Goal: Information Seeking & Learning: Check status

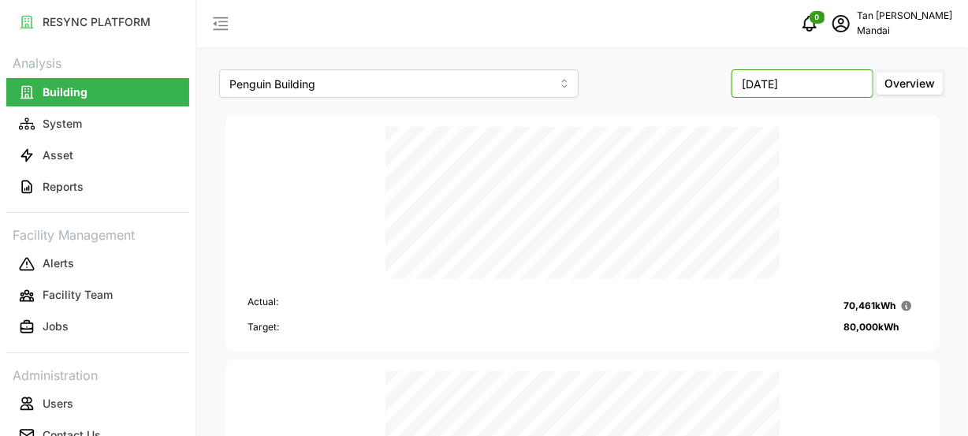
click at [817, 84] on input "[DATE]" at bounding box center [802, 83] width 142 height 28
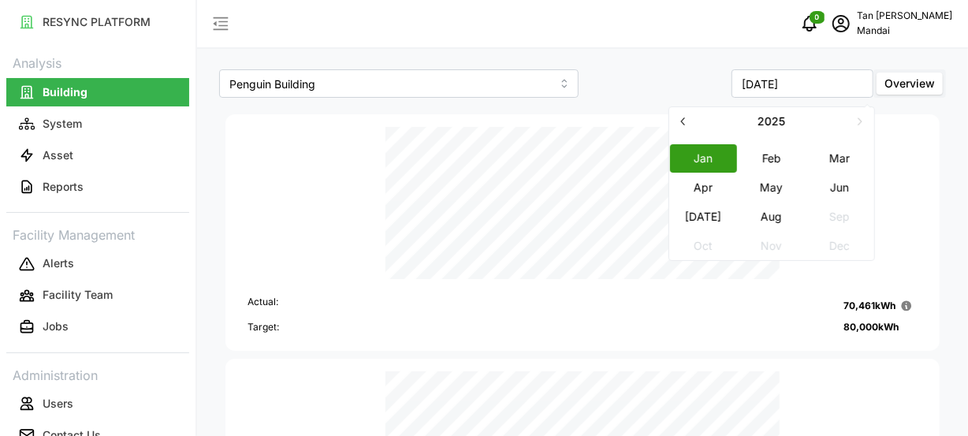
click at [772, 222] on button "Aug" at bounding box center [772, 217] width 68 height 28
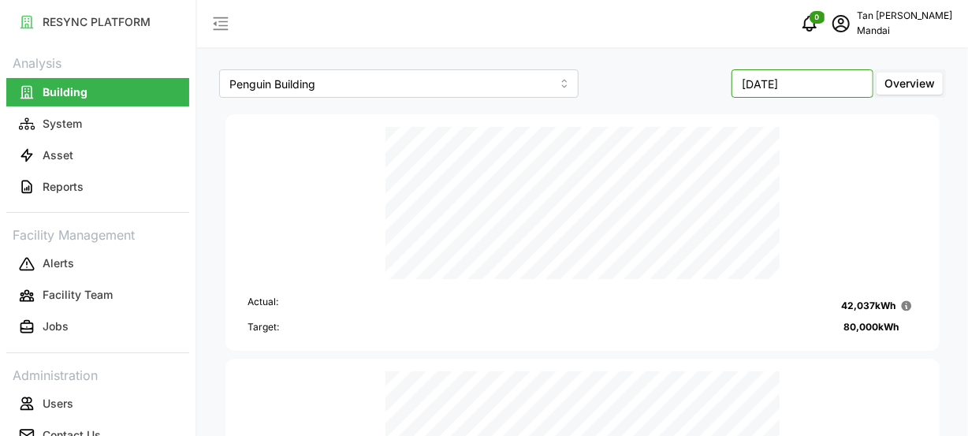
click at [832, 87] on input "[DATE]" at bounding box center [802, 83] width 142 height 28
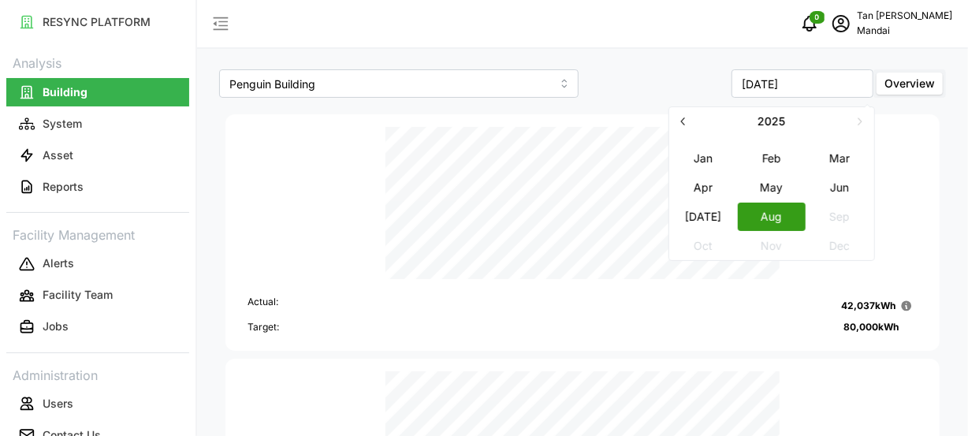
click at [705, 214] on button "[DATE]" at bounding box center [704, 217] width 68 height 28
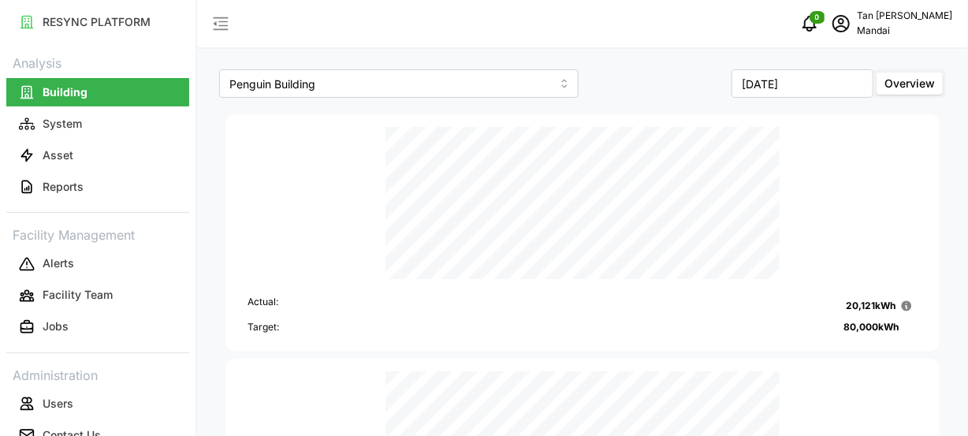
click at [897, 87] on span "Overview" at bounding box center [909, 82] width 50 height 13
click at [876, 72] on input "Overview" at bounding box center [876, 72] width 0 height 0
click at [797, 91] on input "[DATE]" at bounding box center [802, 83] width 142 height 28
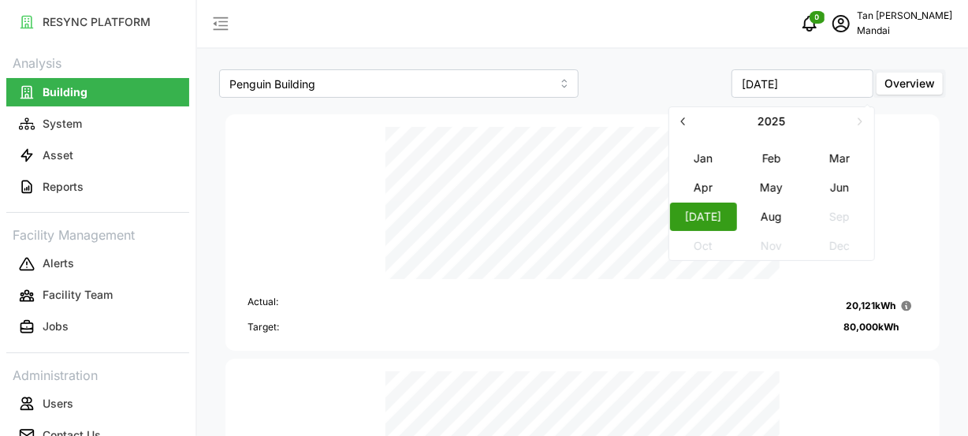
click at [830, 185] on button "Jun" at bounding box center [840, 187] width 68 height 28
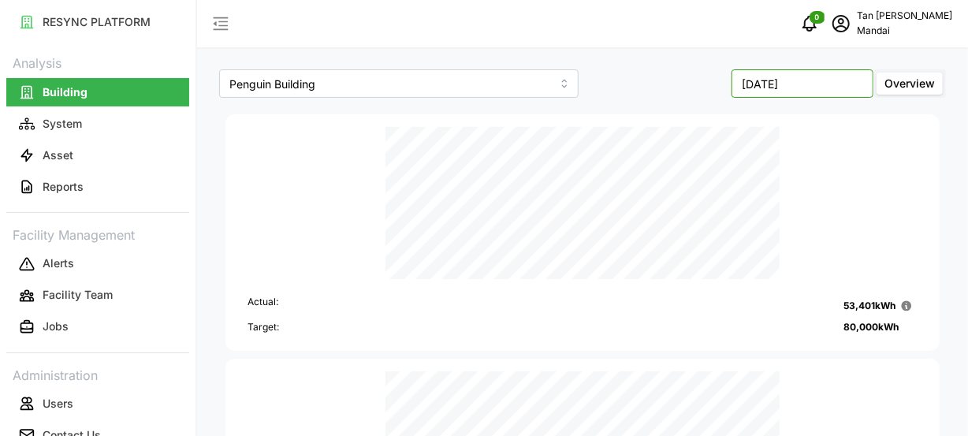
click at [840, 83] on input "[DATE]" at bounding box center [802, 83] width 142 height 28
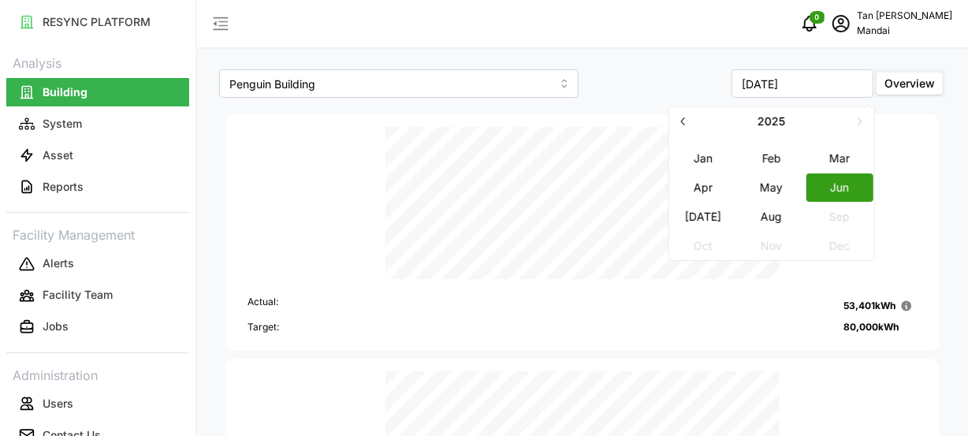
click at [769, 121] on button "2025" at bounding box center [771, 121] width 148 height 28
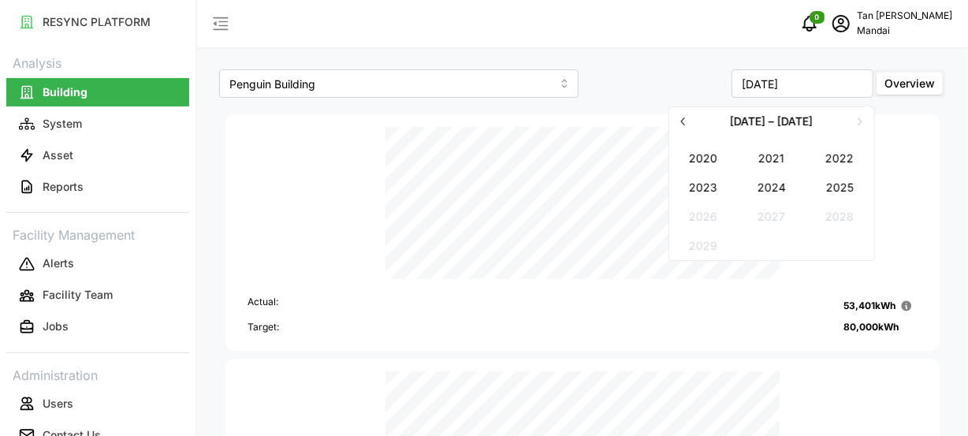
click at [702, 188] on button "2023" at bounding box center [704, 187] width 68 height 28
click at [708, 154] on button "Jan" at bounding box center [704, 158] width 68 height 28
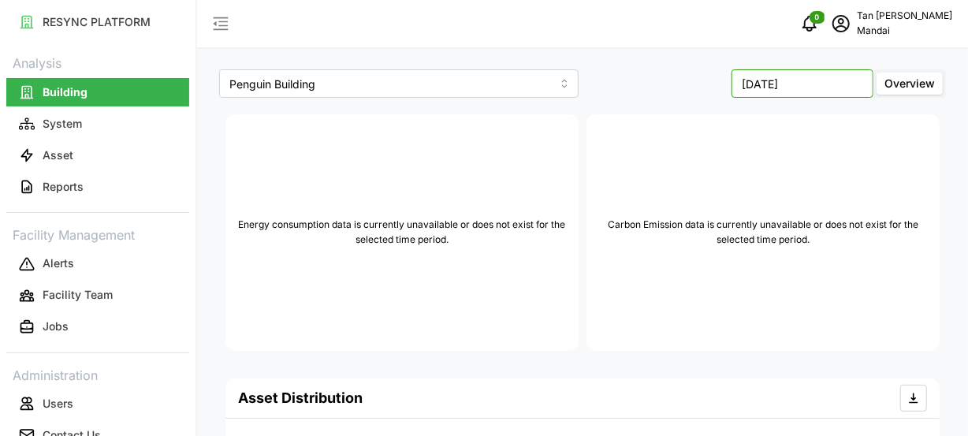
click at [831, 82] on input "[DATE]" at bounding box center [802, 83] width 142 height 28
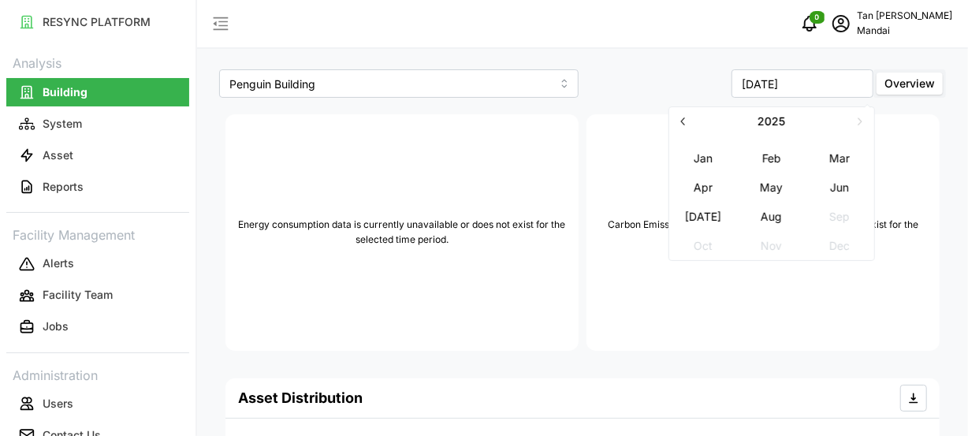
click at [709, 156] on button "Jan" at bounding box center [704, 158] width 68 height 28
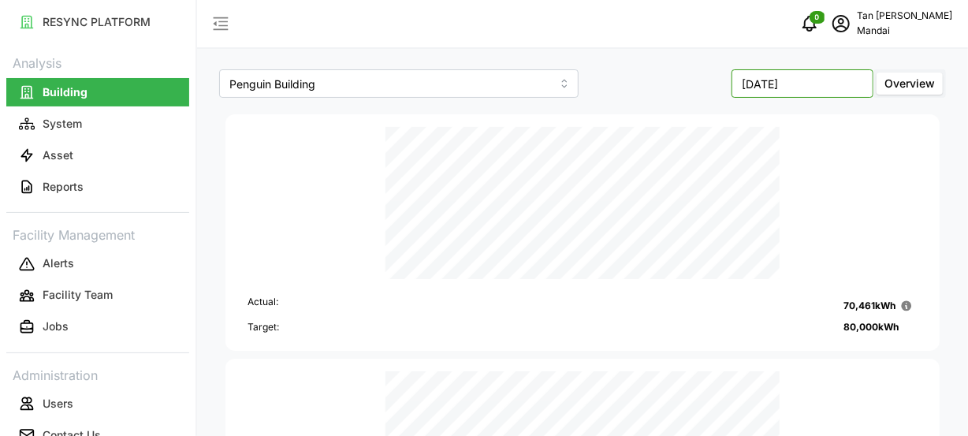
click at [791, 84] on input "[DATE]" at bounding box center [802, 83] width 142 height 28
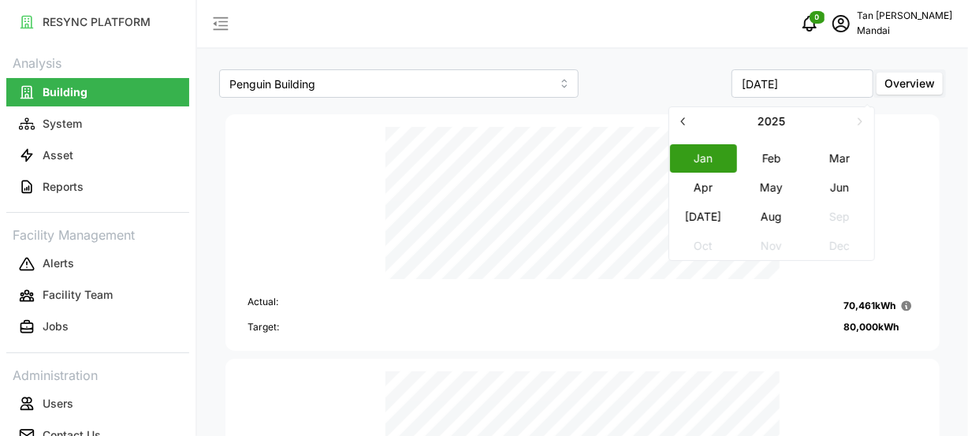
click at [776, 151] on button "Feb" at bounding box center [772, 158] width 68 height 28
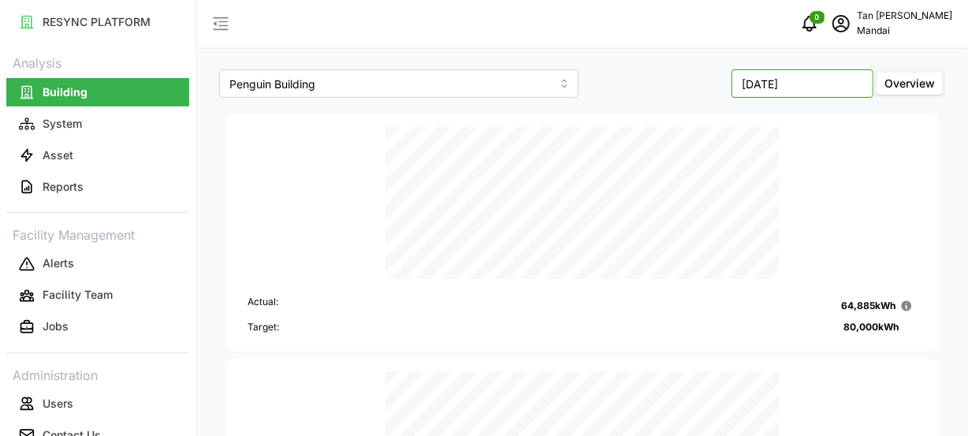
click at [787, 78] on input "[DATE]" at bounding box center [802, 83] width 142 height 28
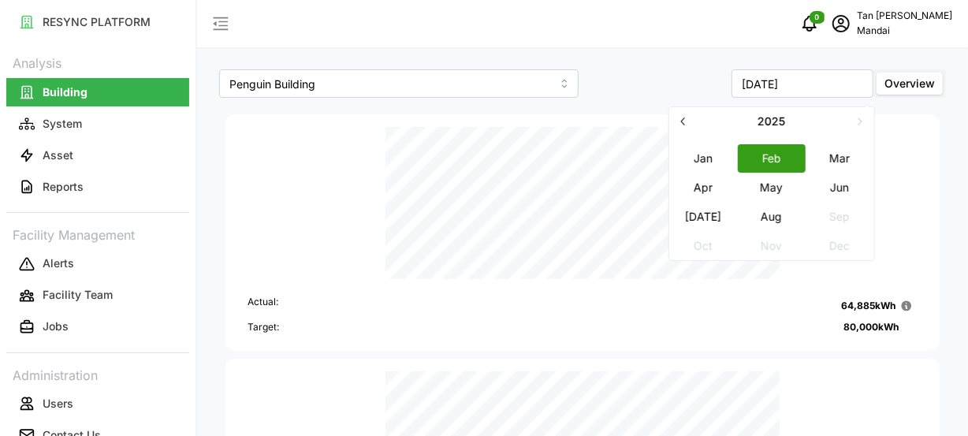
click at [831, 153] on button "Mar" at bounding box center [840, 158] width 68 height 28
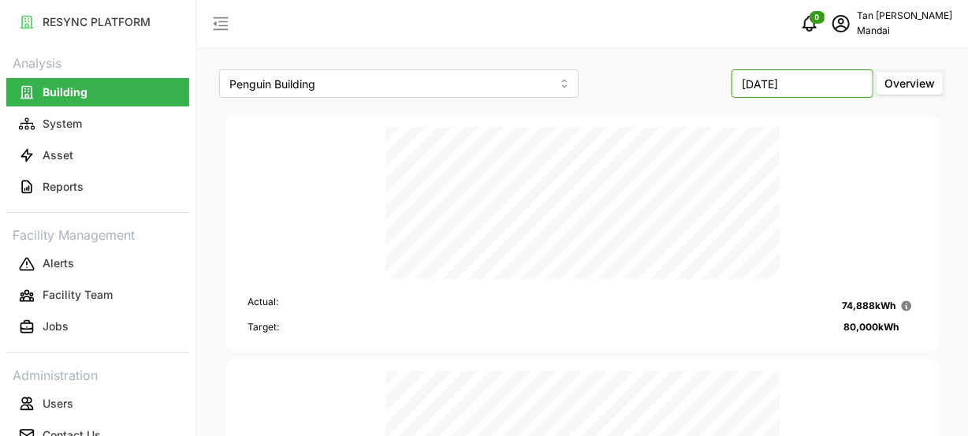
click at [797, 87] on input "[DATE]" at bounding box center [802, 83] width 142 height 28
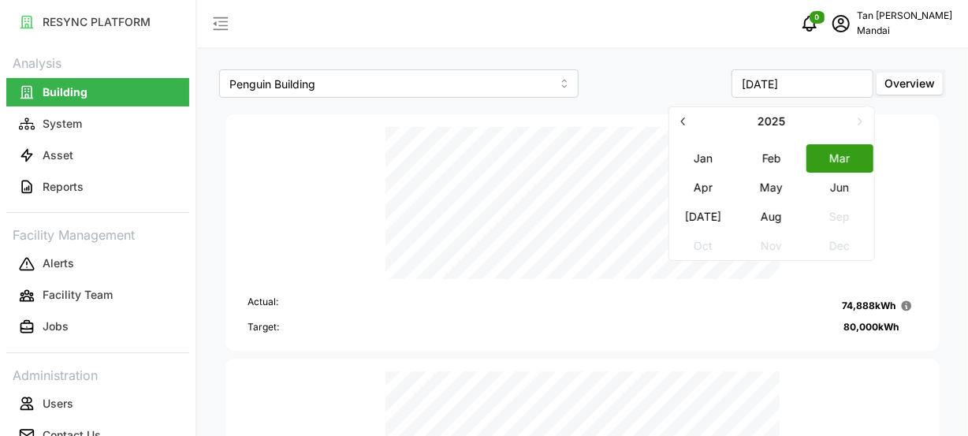
click at [708, 185] on button "Apr" at bounding box center [704, 187] width 68 height 28
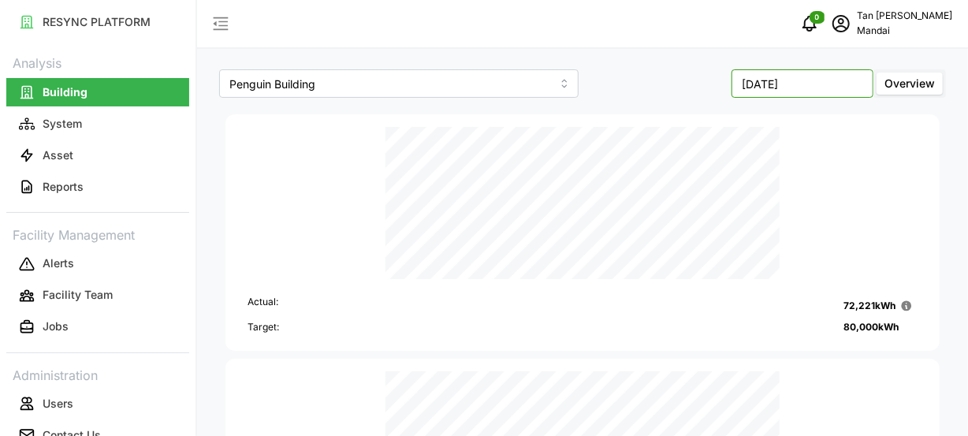
click at [771, 84] on input "[DATE]" at bounding box center [802, 83] width 142 height 28
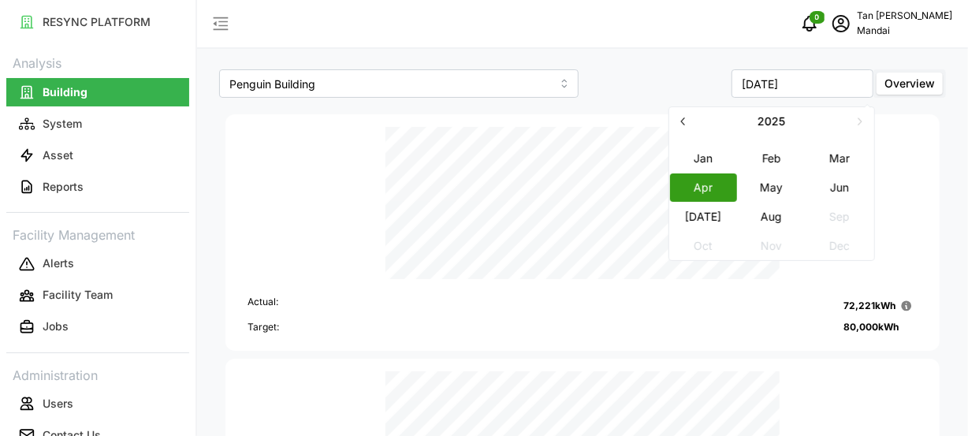
click at [764, 187] on button "May" at bounding box center [772, 187] width 68 height 28
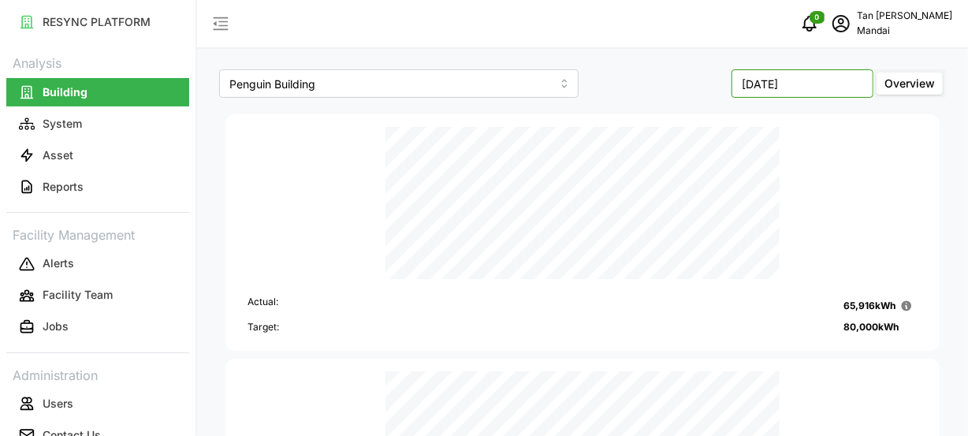
click at [785, 84] on input "[DATE]" at bounding box center [802, 83] width 142 height 28
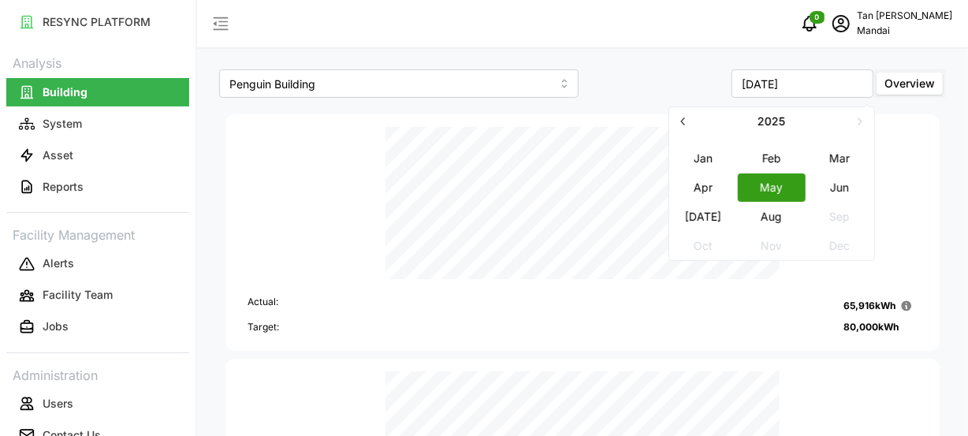
click at [831, 184] on button "Jun" at bounding box center [840, 187] width 68 height 28
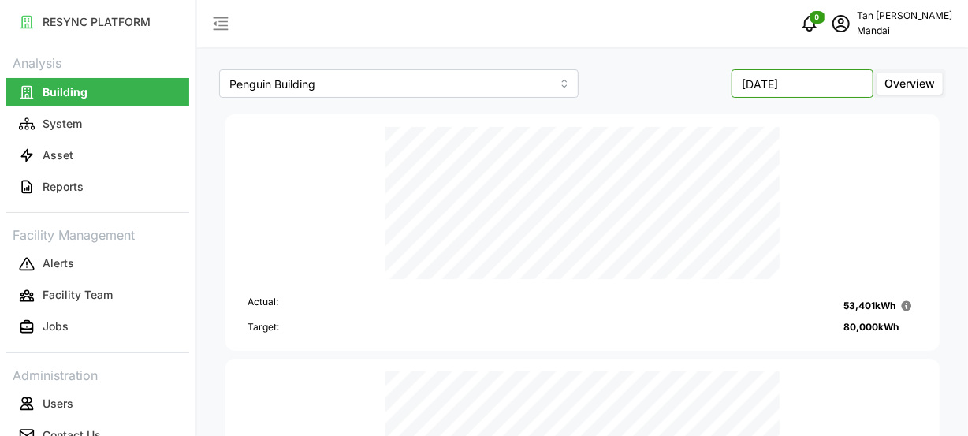
click at [772, 91] on input "[DATE]" at bounding box center [802, 83] width 142 height 28
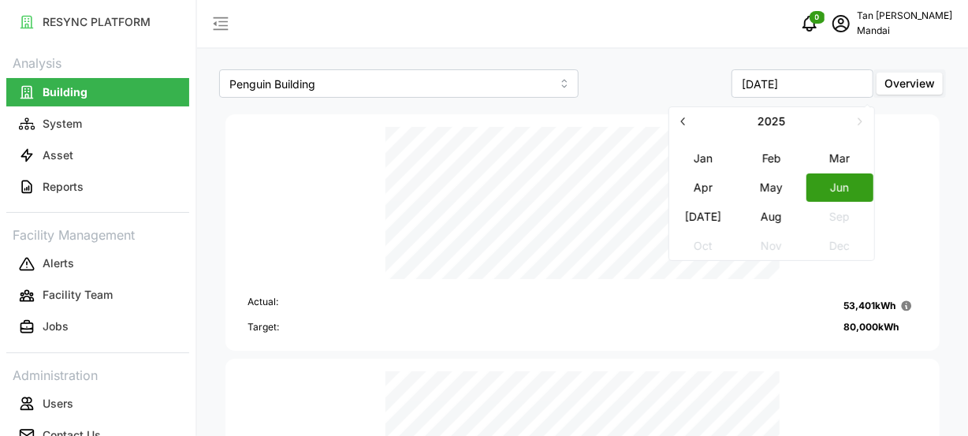
click at [704, 210] on button "[DATE]" at bounding box center [704, 217] width 68 height 28
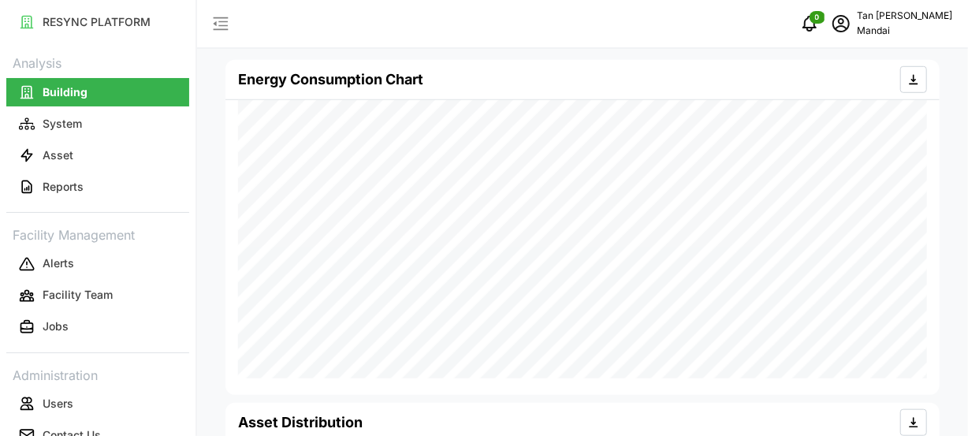
scroll to position [536, 0]
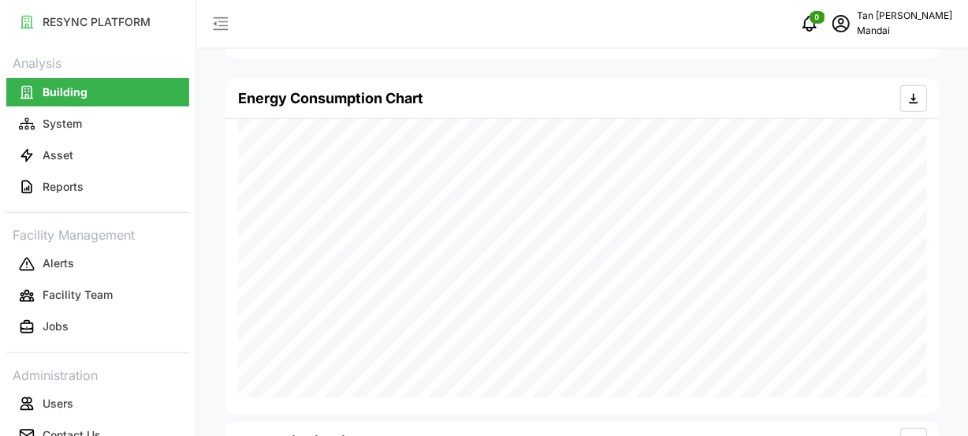
click at [775, 106] on div "Energy Consumption Chart" at bounding box center [582, 98] width 689 height 39
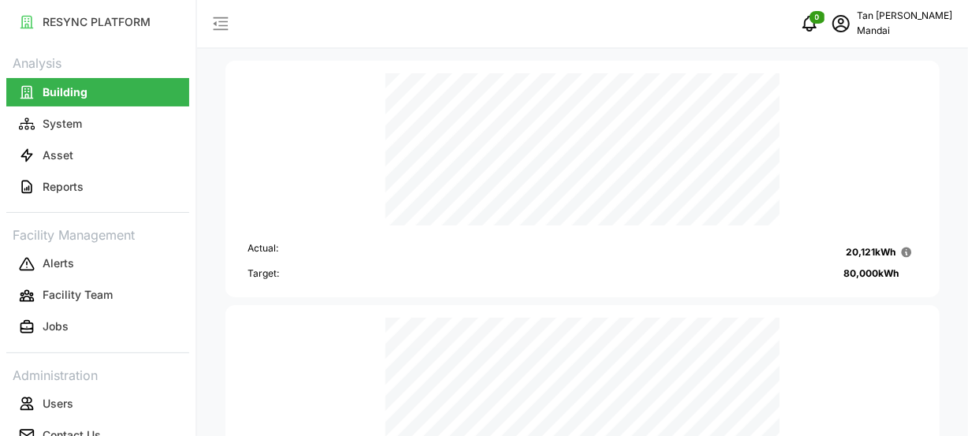
scroll to position [0, 0]
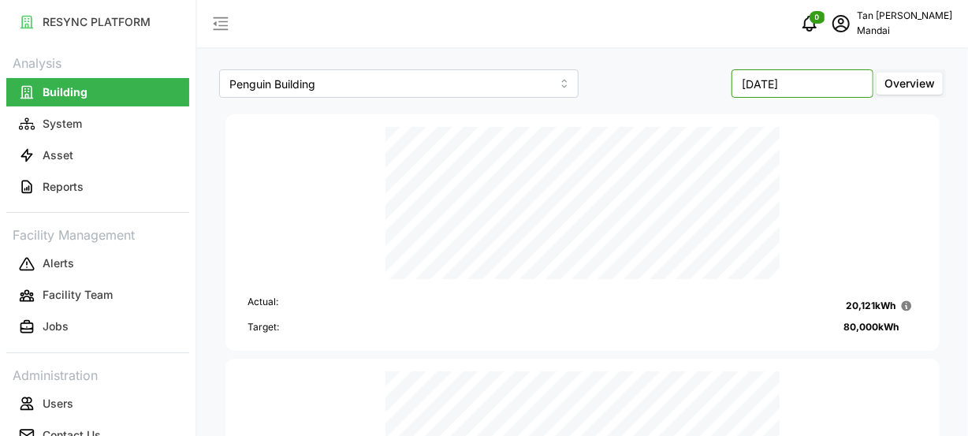
click at [820, 87] on input "[DATE]" at bounding box center [802, 83] width 142 height 28
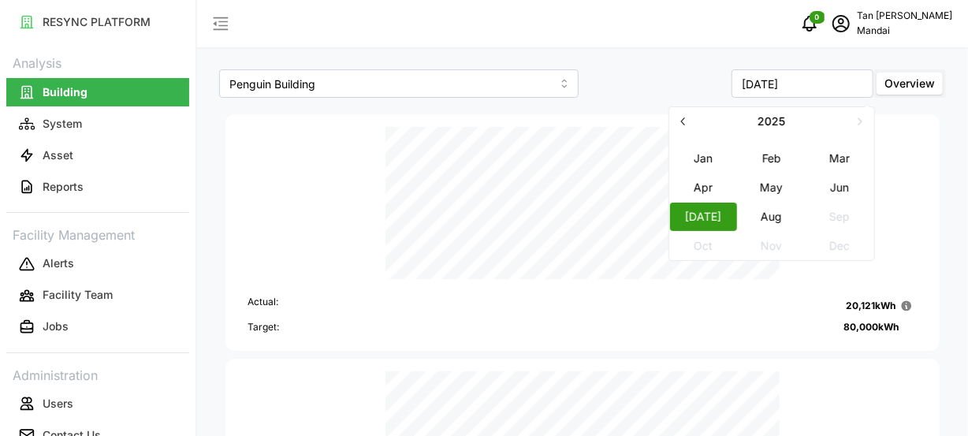
click at [774, 212] on button "Aug" at bounding box center [772, 217] width 68 height 28
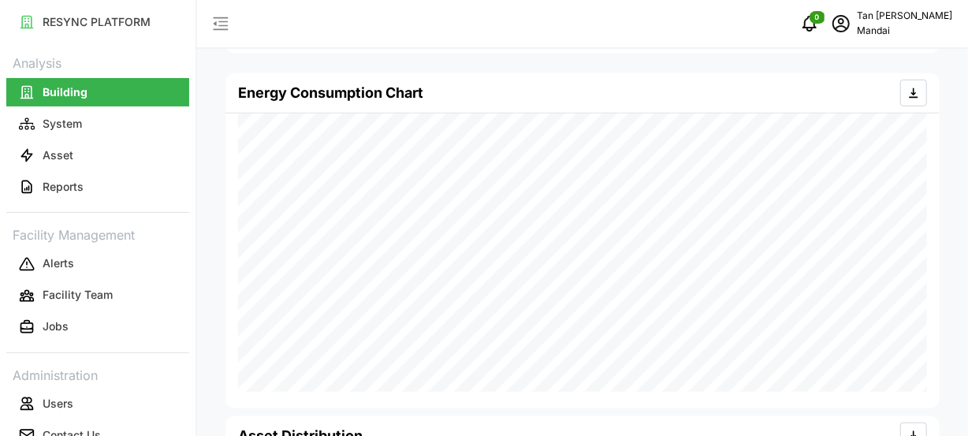
scroll to position [552, 0]
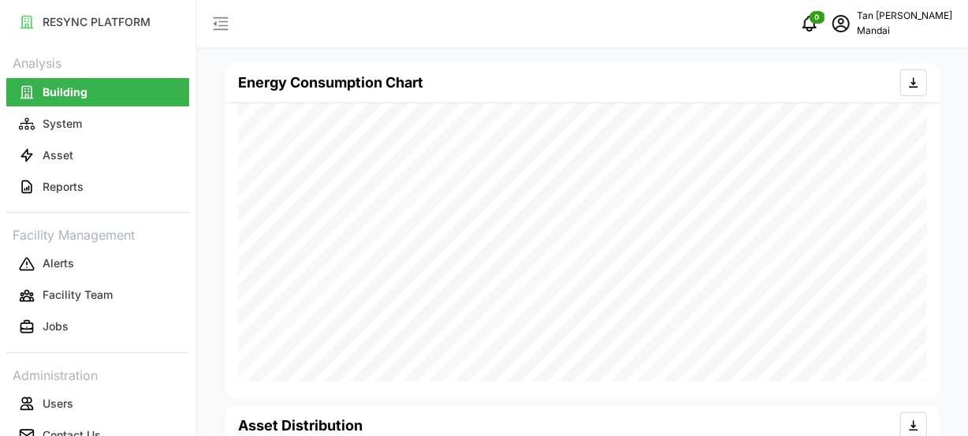
click at [793, 87] on div "Energy Consumption Chart" at bounding box center [582, 82] width 689 height 39
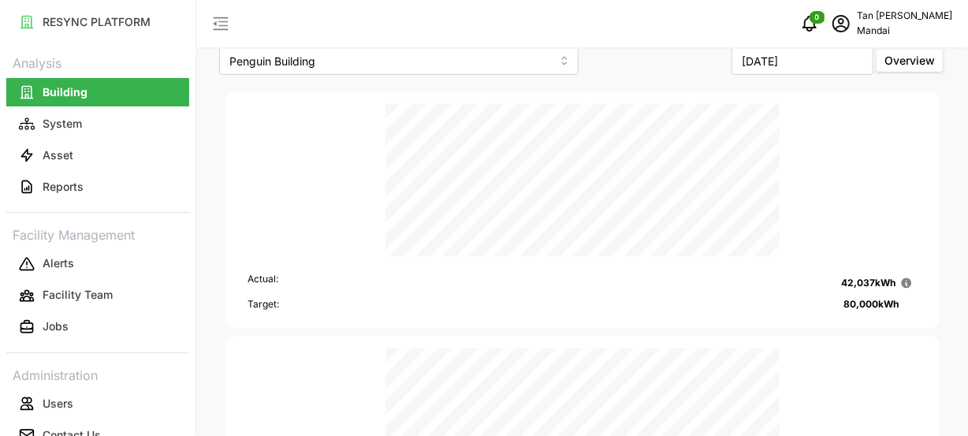
scroll to position [0, 0]
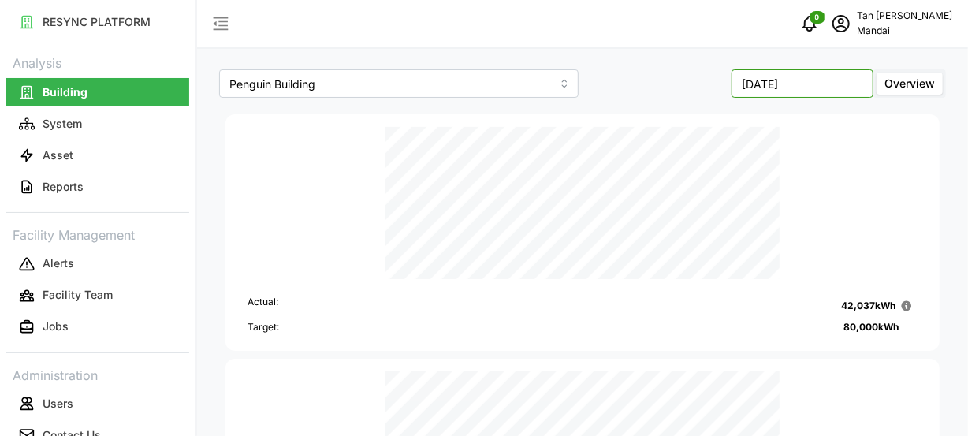
click at [820, 84] on input "[DATE]" at bounding box center [802, 83] width 142 height 28
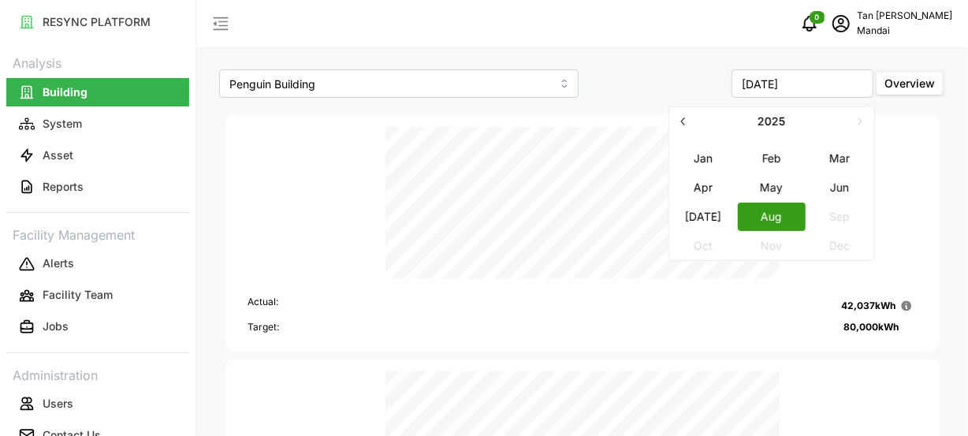
click at [705, 210] on button "[DATE]" at bounding box center [704, 217] width 68 height 28
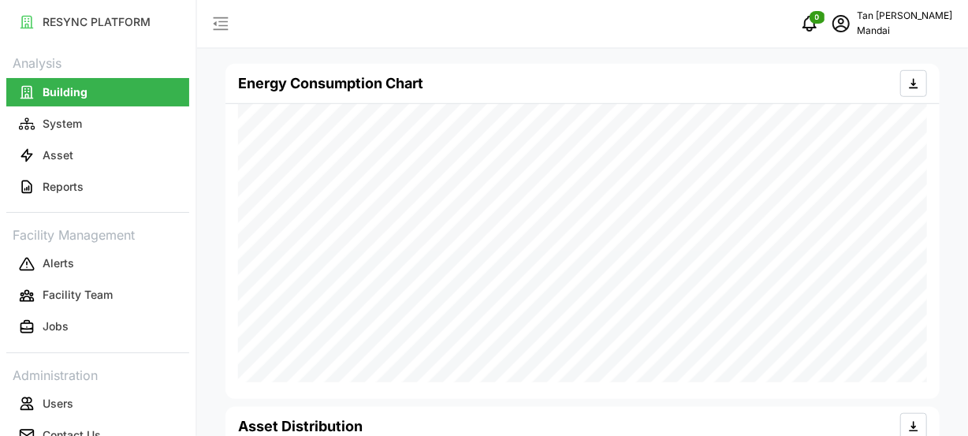
scroll to position [552, 0]
click at [801, 91] on div "Energy Consumption Chart" at bounding box center [582, 82] width 689 height 39
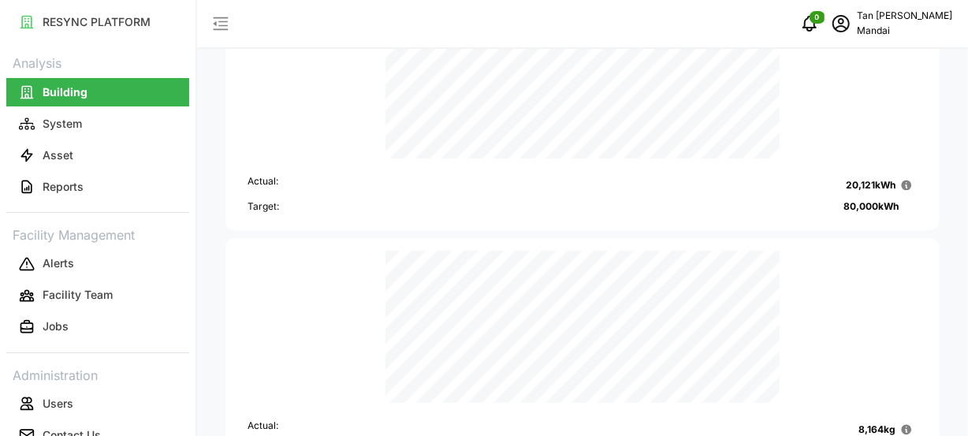
scroll to position [0, 0]
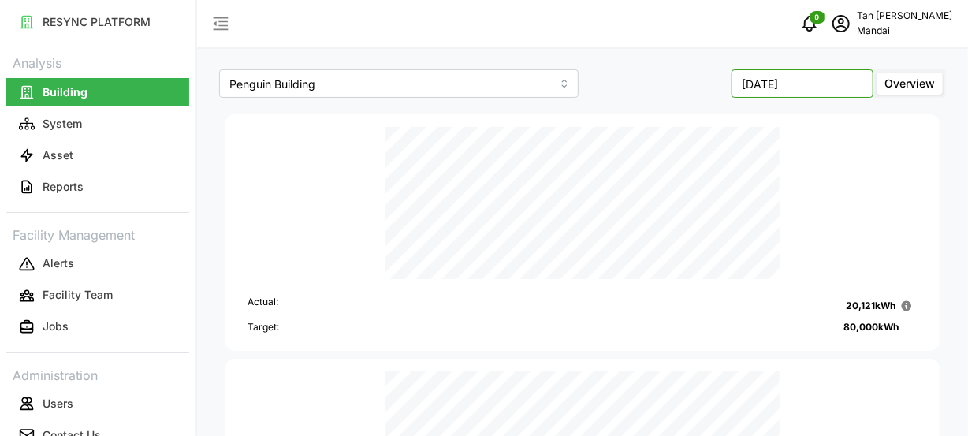
click at [794, 80] on input "[DATE]" at bounding box center [802, 83] width 142 height 28
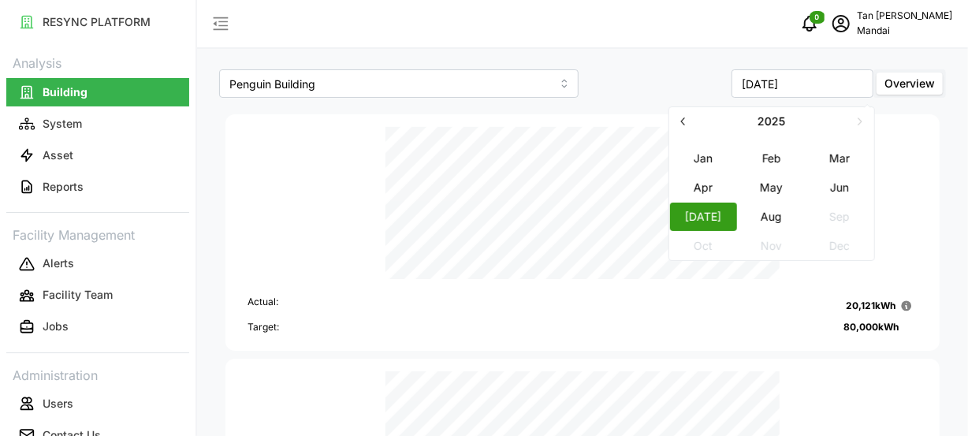
click at [775, 213] on button "Aug" at bounding box center [772, 217] width 68 height 28
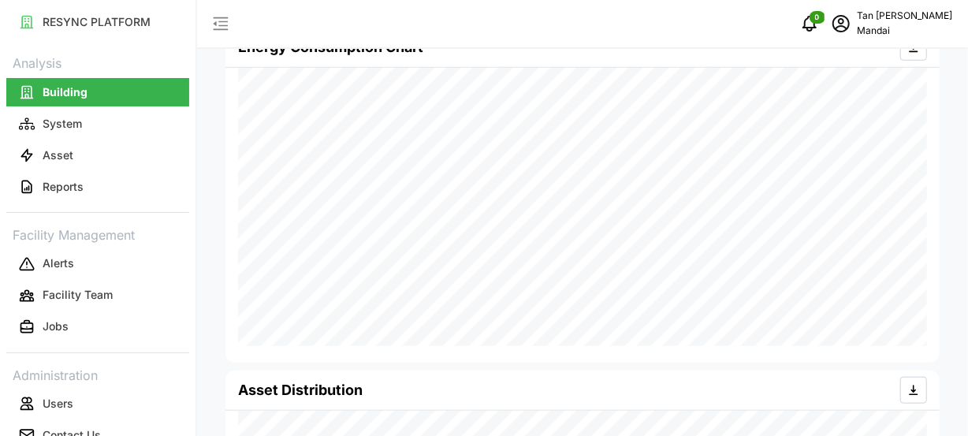
scroll to position [507, 0]
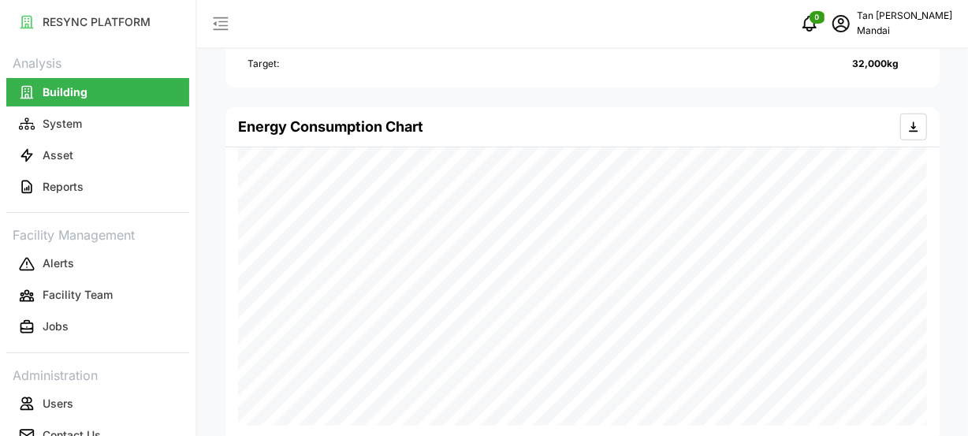
click at [588, 108] on div "Energy Consumption Chart" at bounding box center [582, 126] width 689 height 39
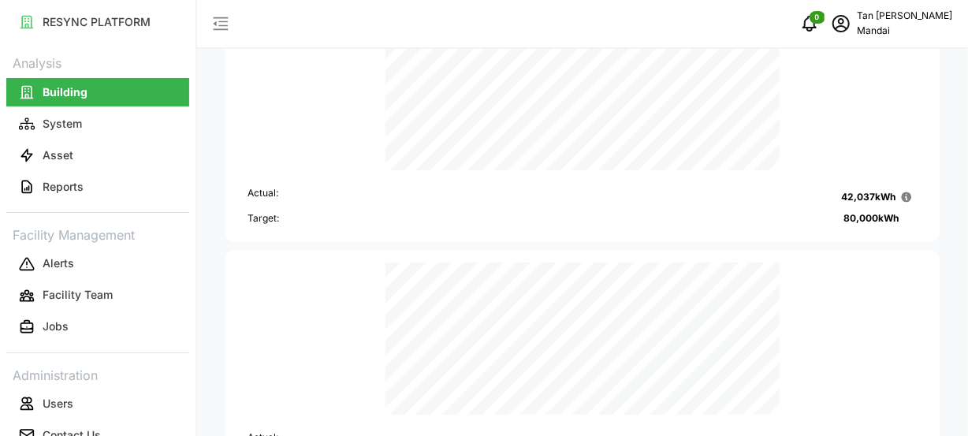
scroll to position [0, 0]
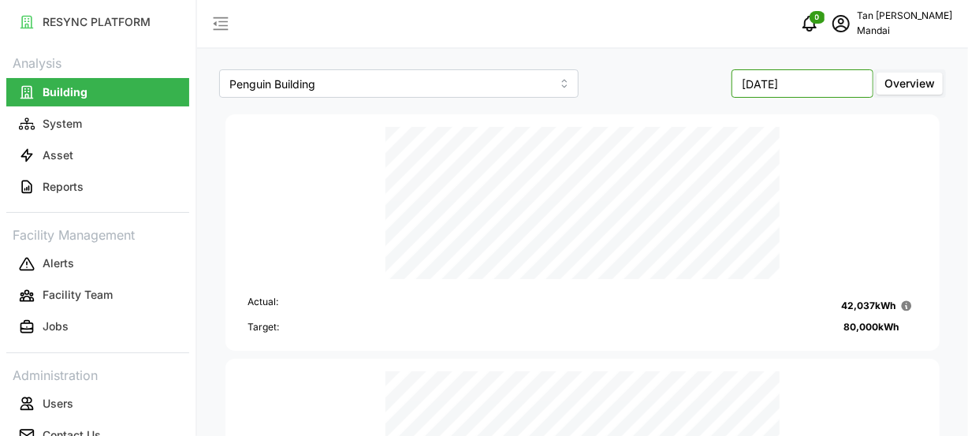
click at [830, 88] on input "[DATE]" at bounding box center [802, 83] width 142 height 28
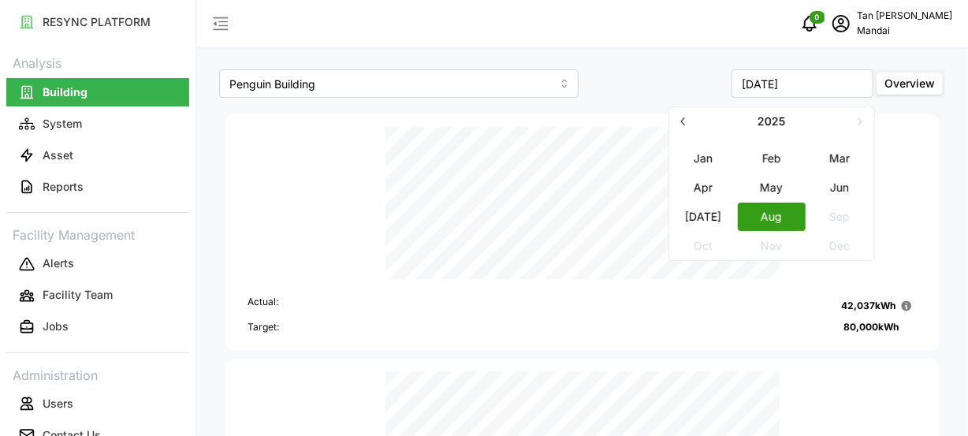
click at [704, 215] on button "[DATE]" at bounding box center [704, 217] width 68 height 28
type input "[DATE]"
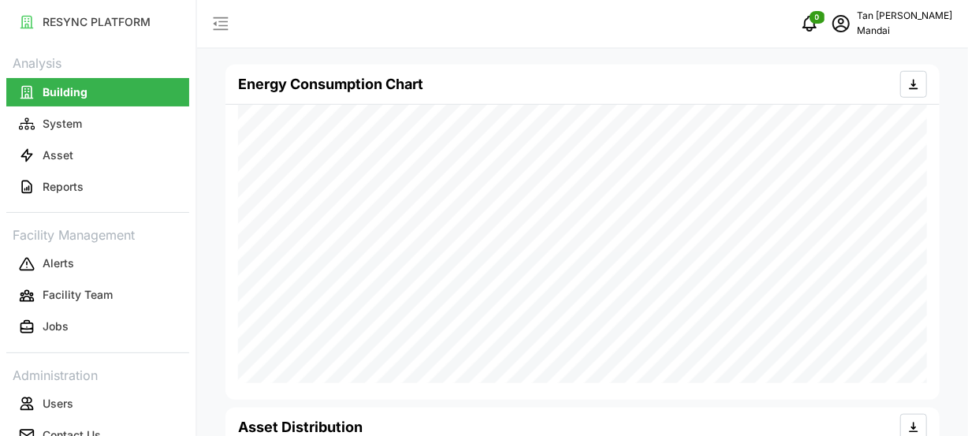
scroll to position [552, 0]
